Goal: Check status: Check status

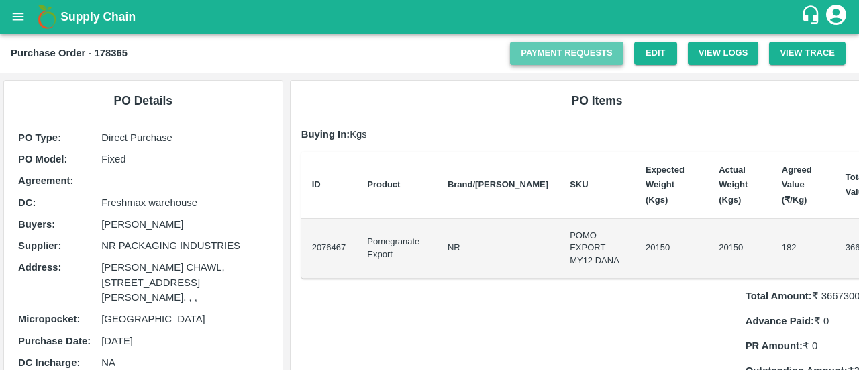
click at [593, 56] on link "Payment Requests" at bounding box center [566, 53] width 113 height 23
